Goal: Find contact information: Find contact information

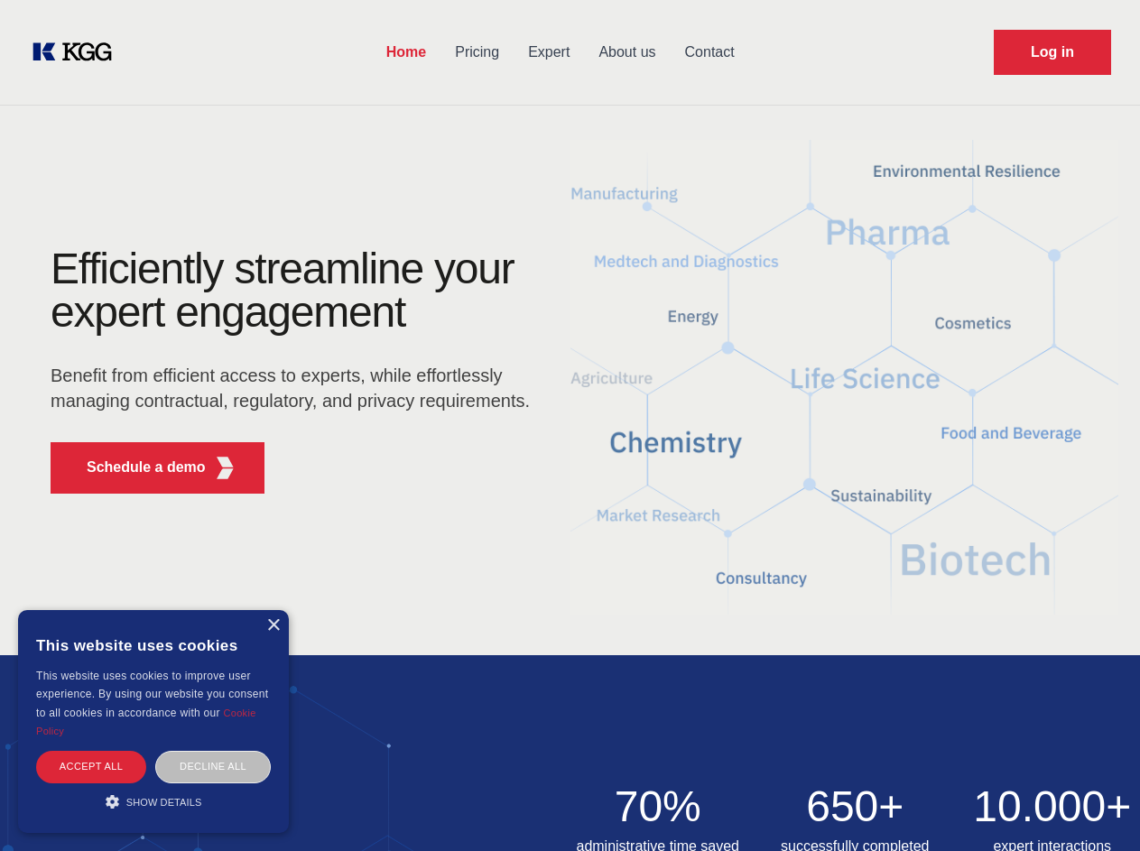
click at [570, 425] on div "Efficiently streamline your expert engagement Benefit from efficient access to …" at bounding box center [296, 377] width 549 height 261
click at [135, 468] on p "Schedule a demo" at bounding box center [146, 468] width 119 height 22
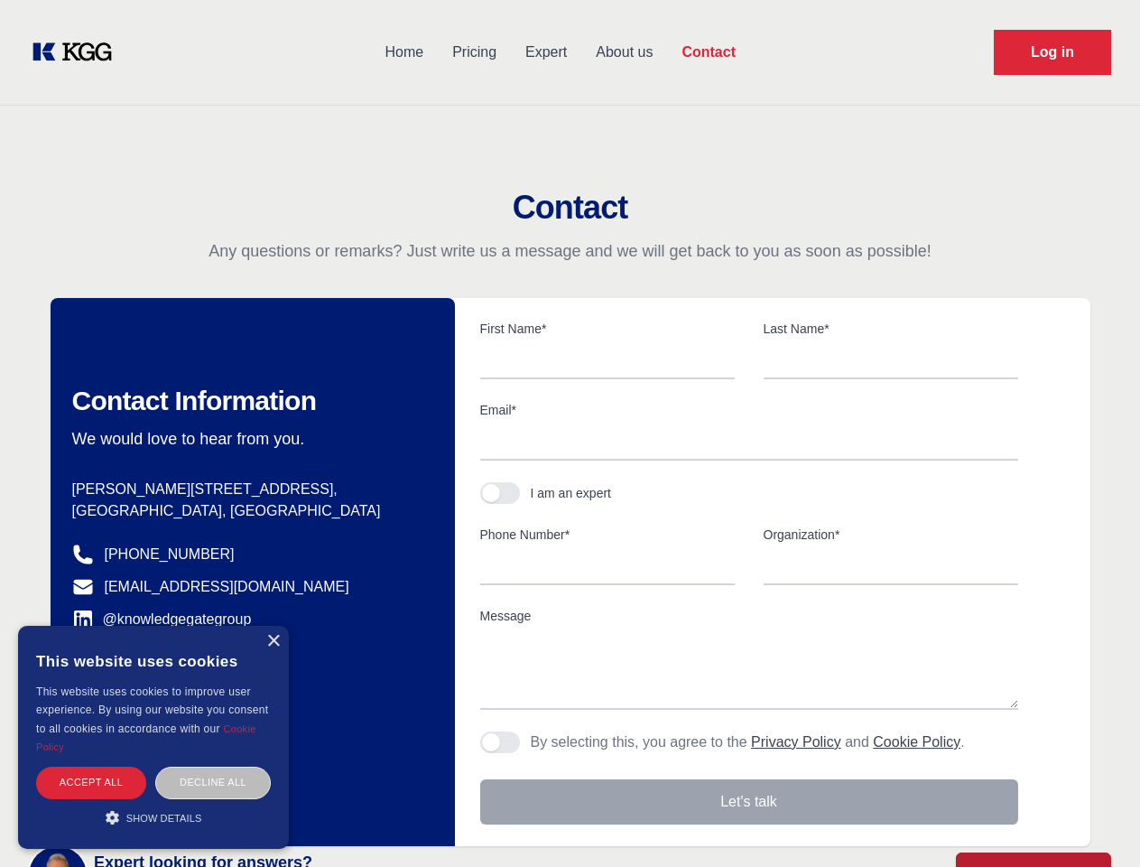
click at [273, 626] on div "× This website uses cookies This website uses cookies to improve user experienc…" at bounding box center [153, 737] width 271 height 223
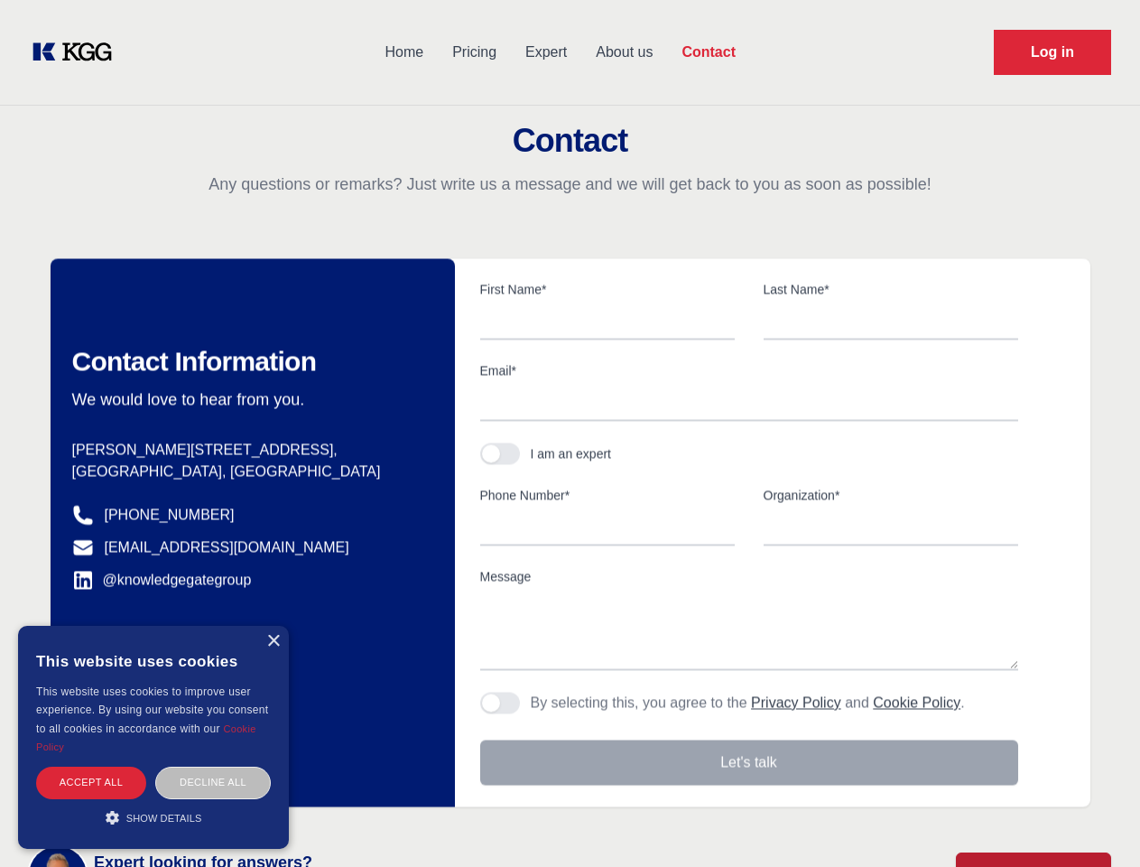
click at [91, 767] on div "Accept all" at bounding box center [91, 783] width 110 height 32
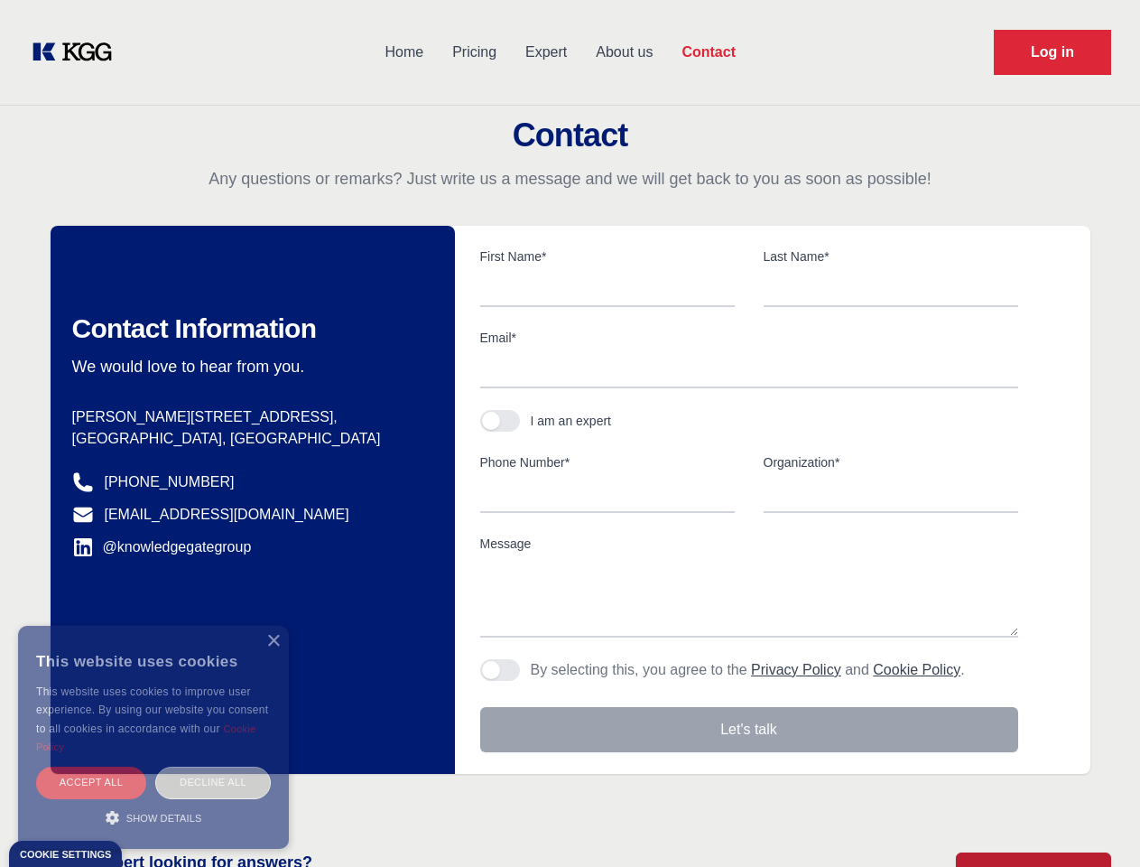
click at [213, 767] on div "Decline all" at bounding box center [213, 783] width 116 height 32
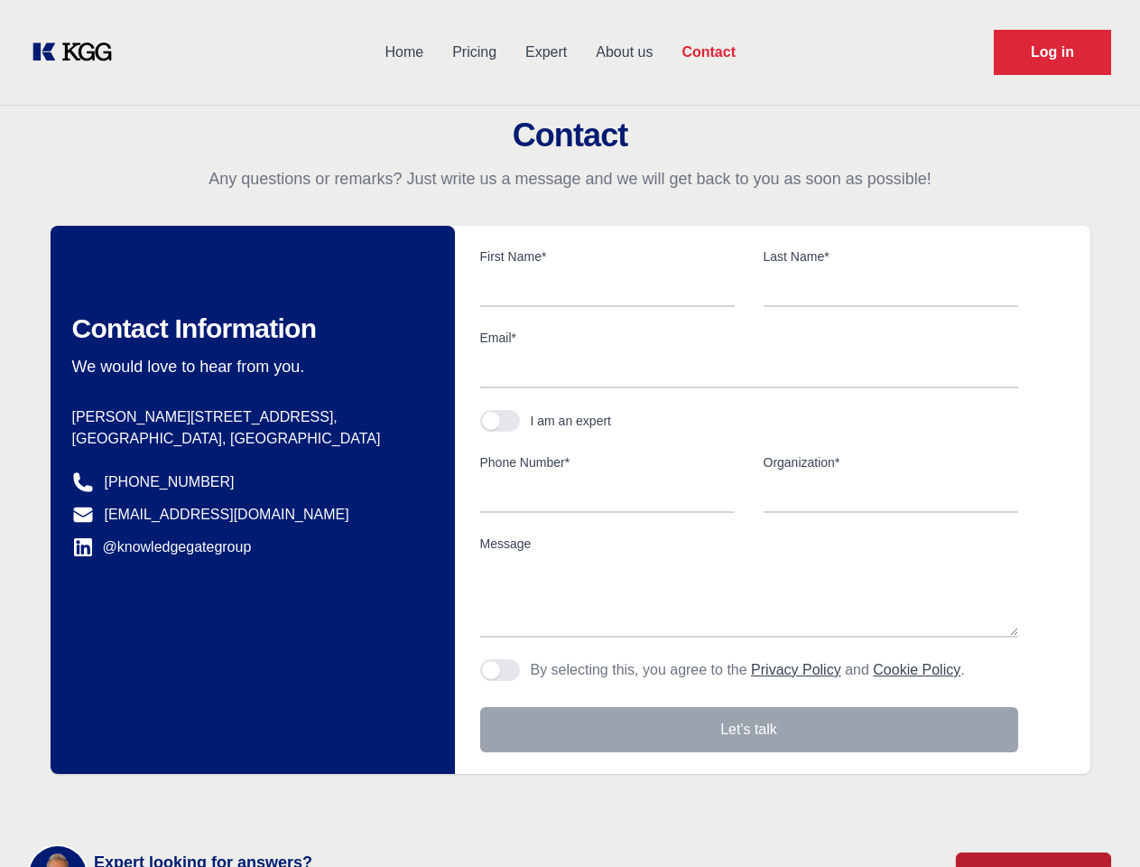
click at [154, 802] on main "Contact Any questions or remarks? Just write us a message and we will get back …" at bounding box center [570, 470] width 1140 height 940
